Goal: Check status

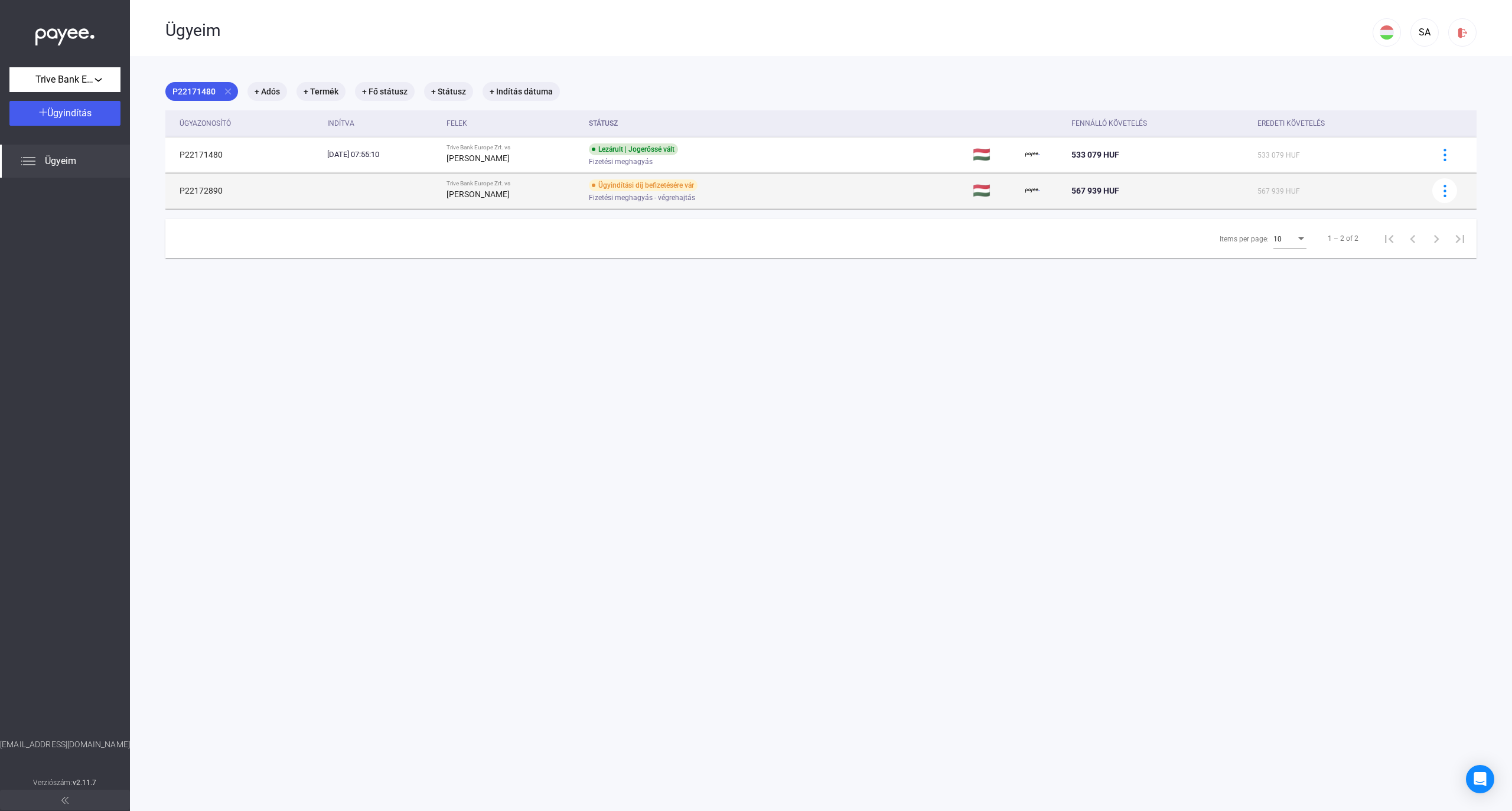
drag, startPoint x: 223, startPoint y: 194, endPoint x: 175, endPoint y: 194, distance: 48.0
click at [175, 194] on td "P22172890" at bounding box center [244, 191] width 157 height 35
copy td "P22172890"
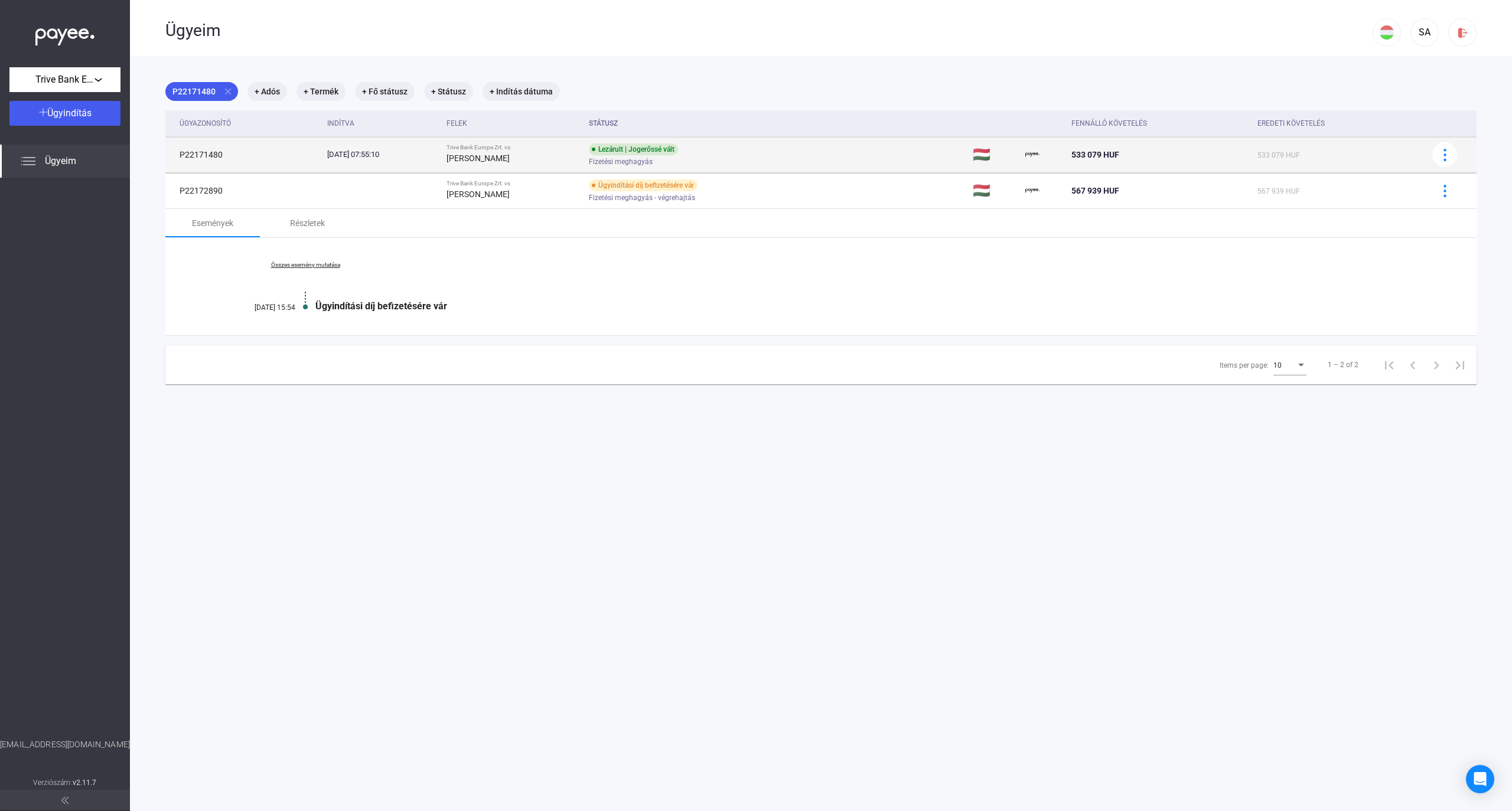
click at [426, 153] on div "[DATE] 07:55:10" at bounding box center [382, 155] width 110 height 12
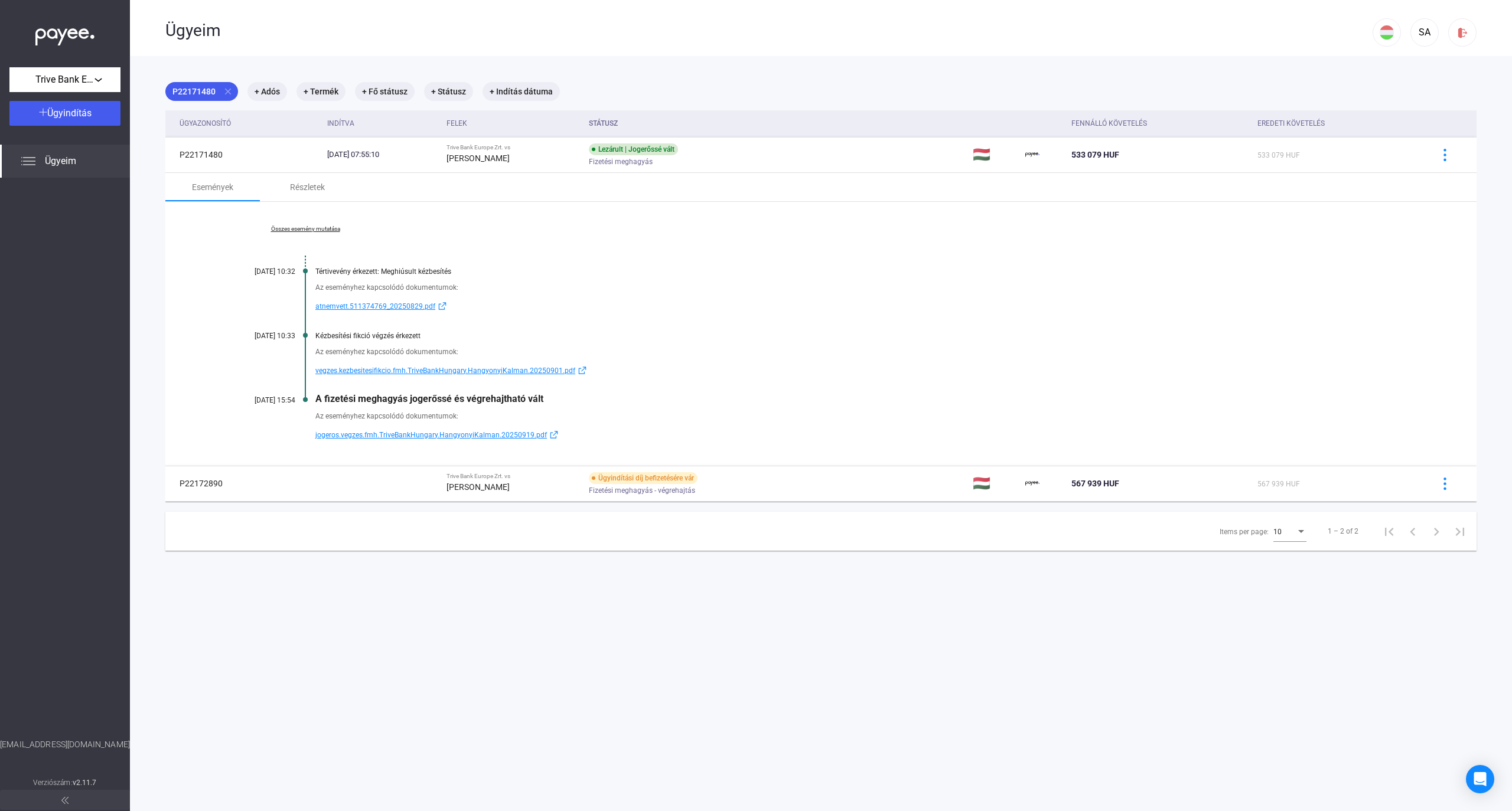
click at [391, 371] on span "vegzes.kezbesitesifikcio.fmh.TriveBankHungary.HangyonyiKalman.20250901.pdf" at bounding box center [446, 370] width 260 height 14
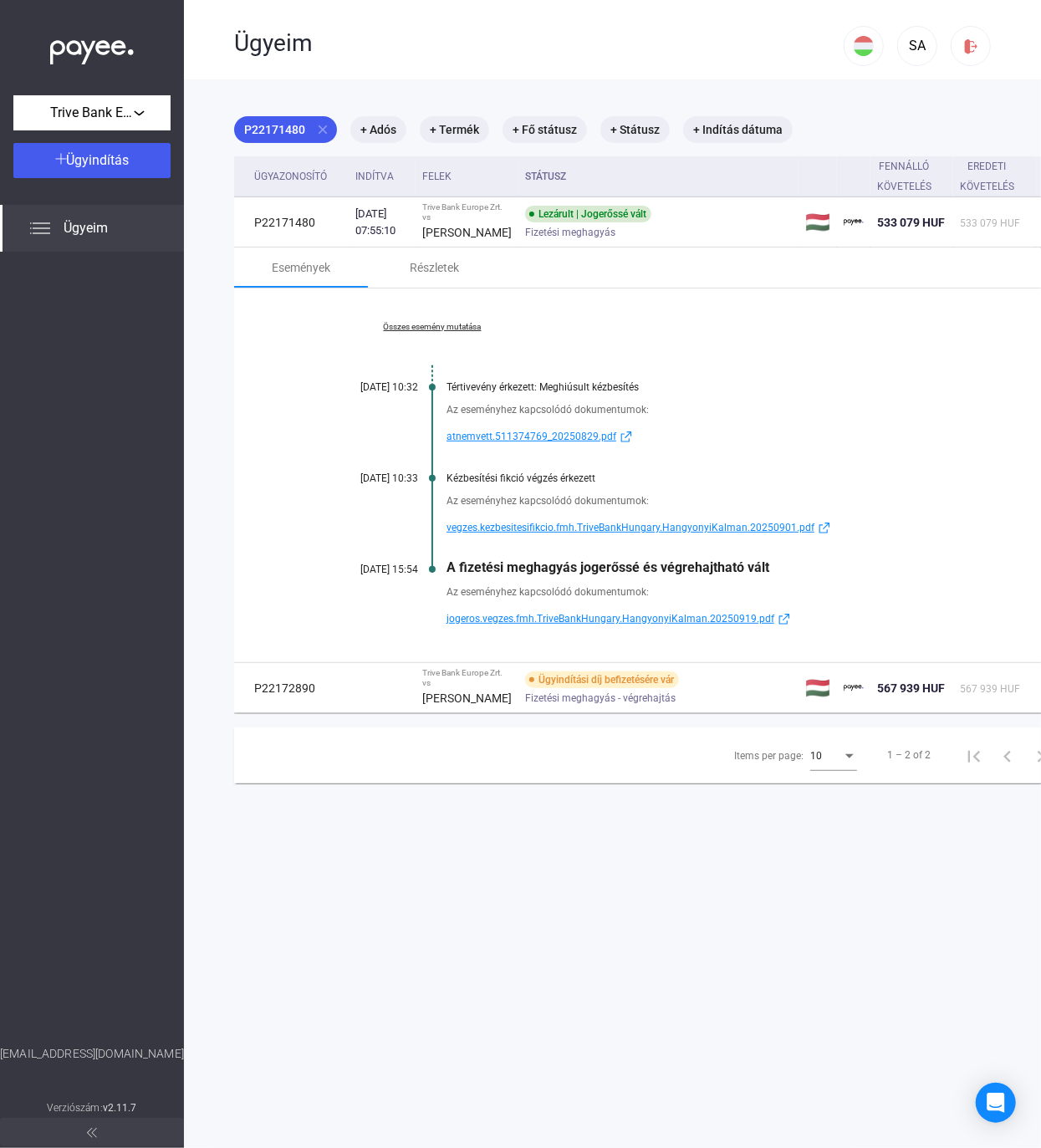
click at [420, 331] on link "Összes esemény mutatása" at bounding box center [432, 326] width 229 height 10
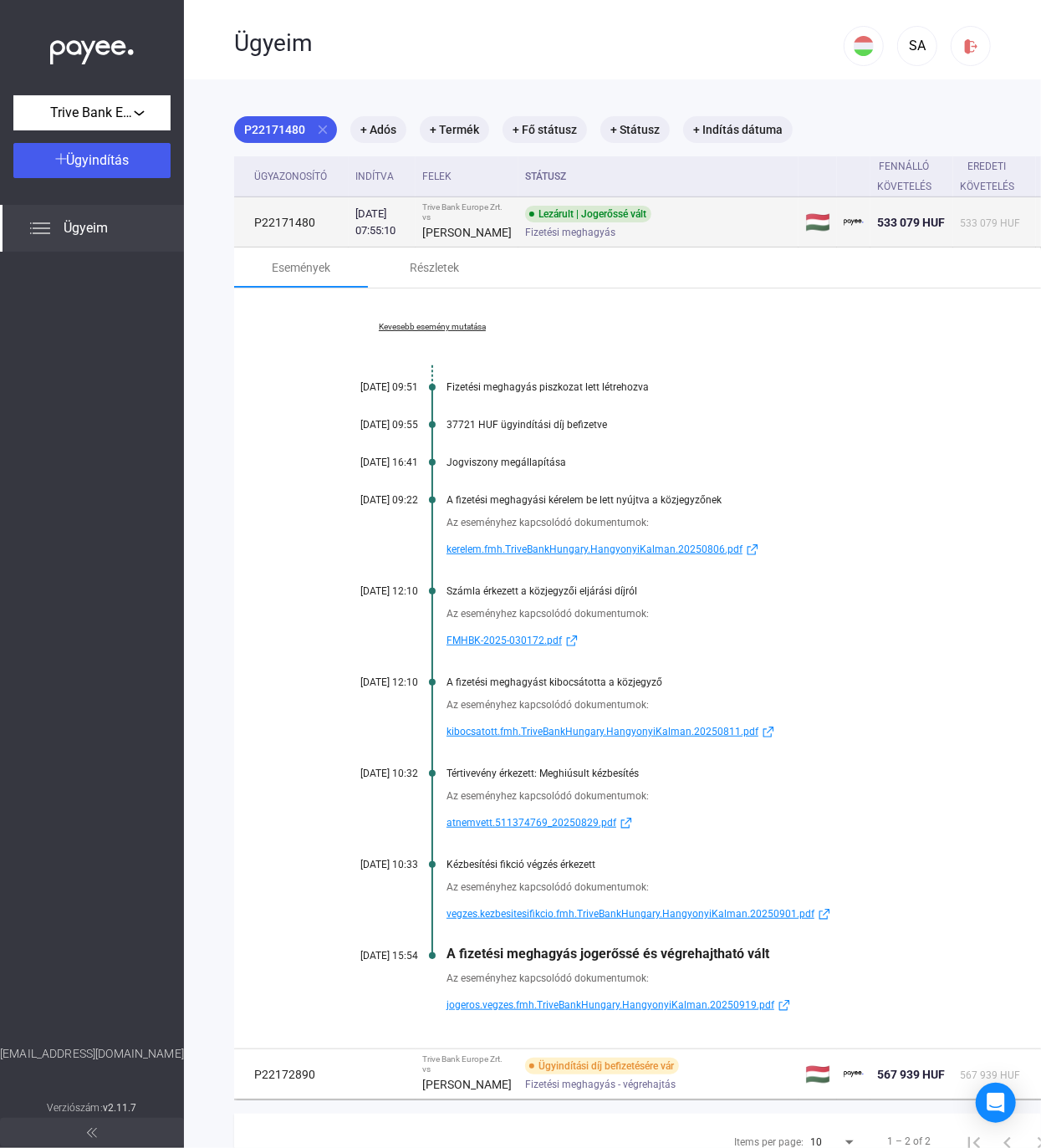
click at [440, 229] on strong "[PERSON_NAME]" at bounding box center [466, 232] width 89 height 13
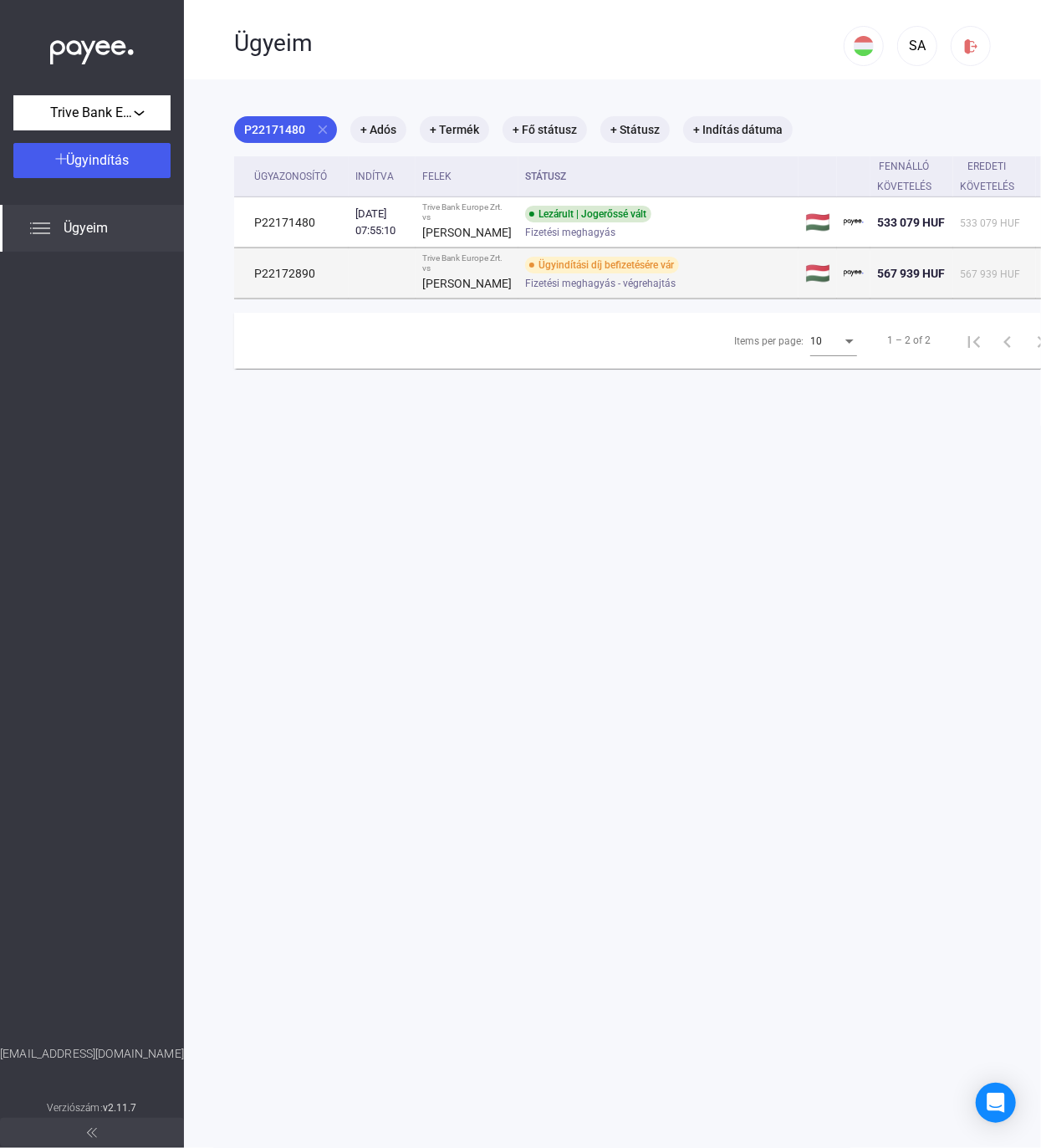
click at [313, 298] on td "P22172890" at bounding box center [291, 273] width 114 height 50
